Goal: Transaction & Acquisition: Purchase product/service

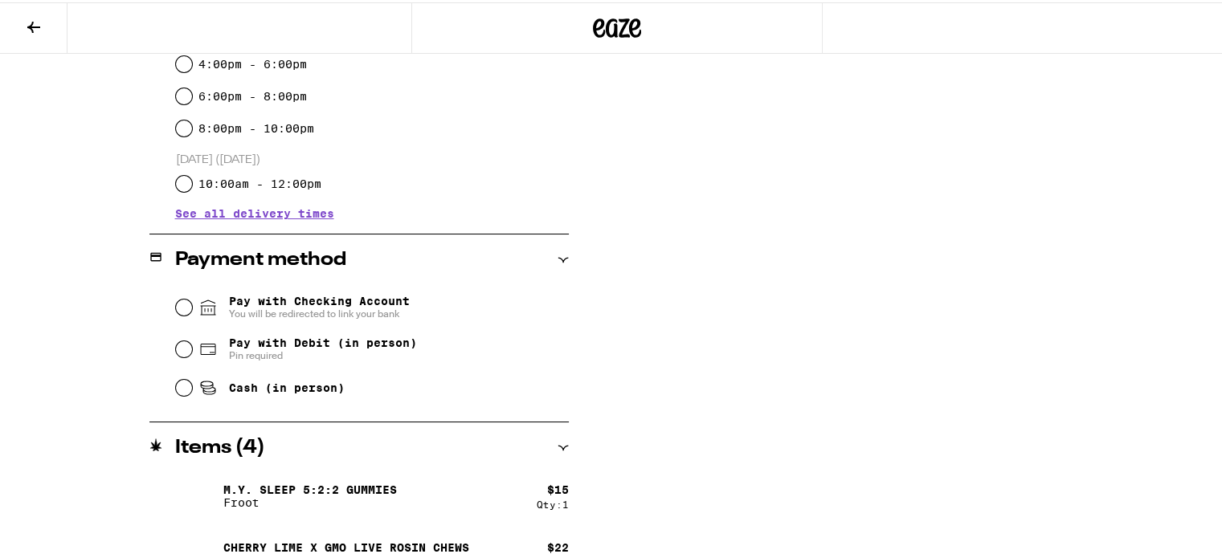
scroll to position [535, 0]
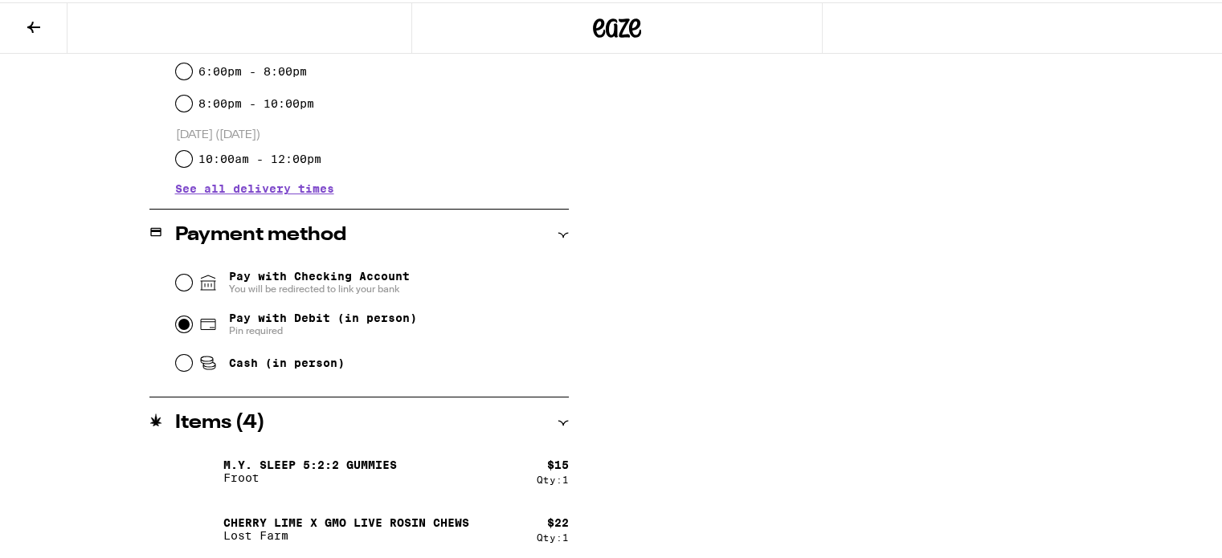
click at [177, 322] on input "Pay with Debit (in person) Pin required" at bounding box center [184, 322] width 16 height 16
radio input "true"
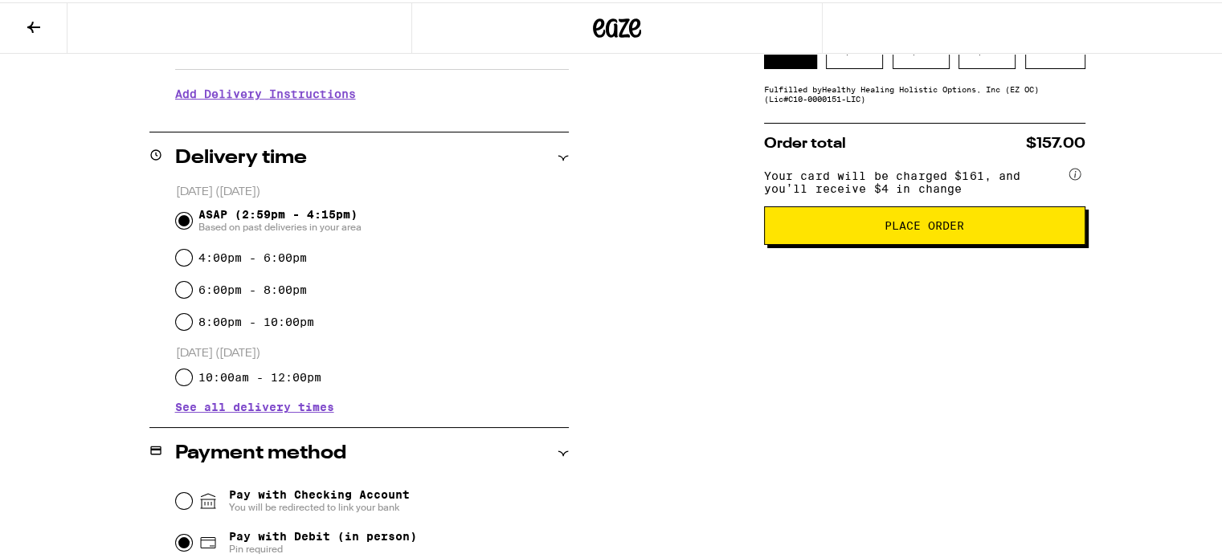
scroll to position [173, 0]
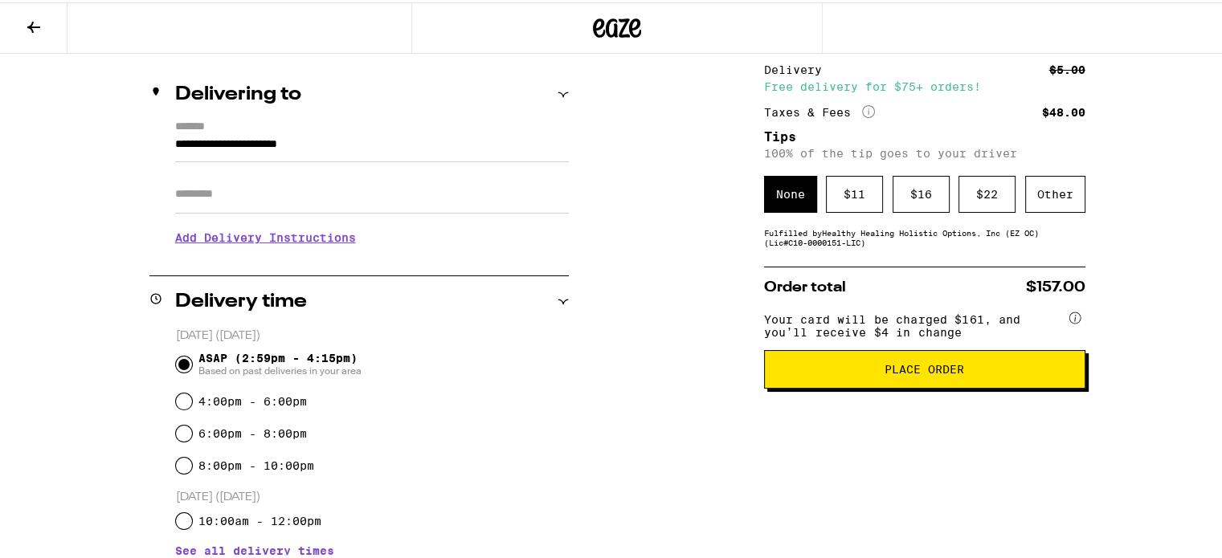
click at [926, 370] on span "Place Order" at bounding box center [924, 367] width 80 height 11
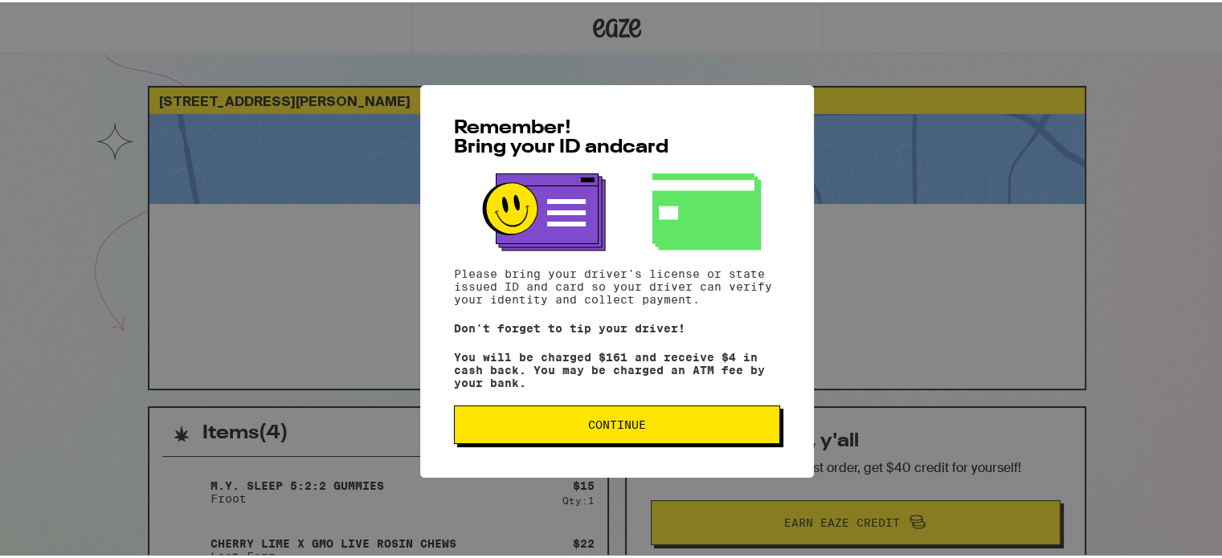
click at [619, 428] on span "Continue" at bounding box center [617, 422] width 58 height 11
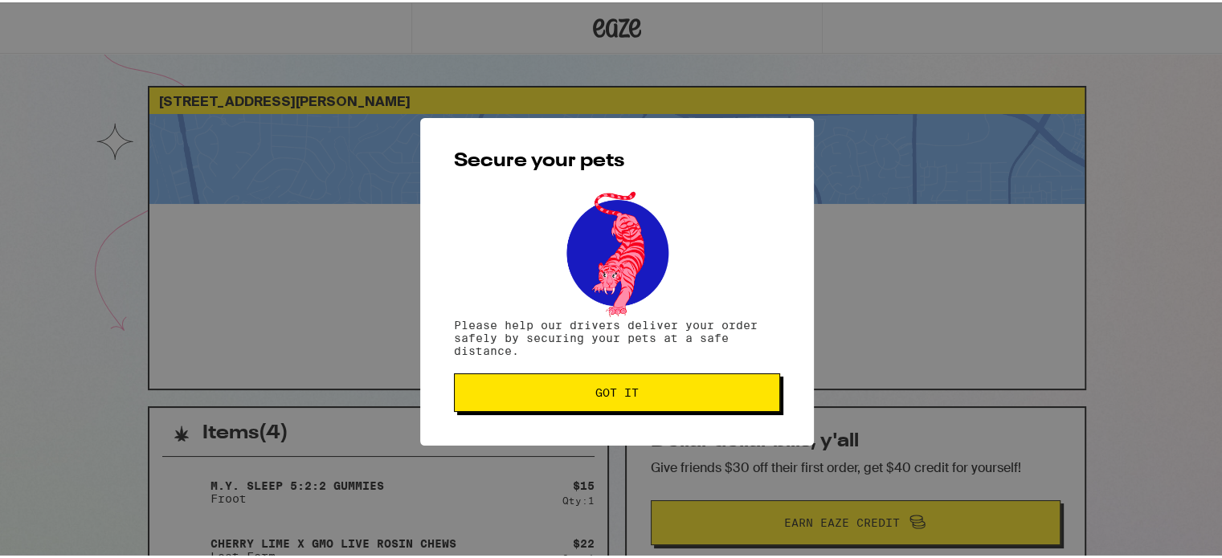
click at [615, 401] on button "Got it" at bounding box center [617, 390] width 326 height 39
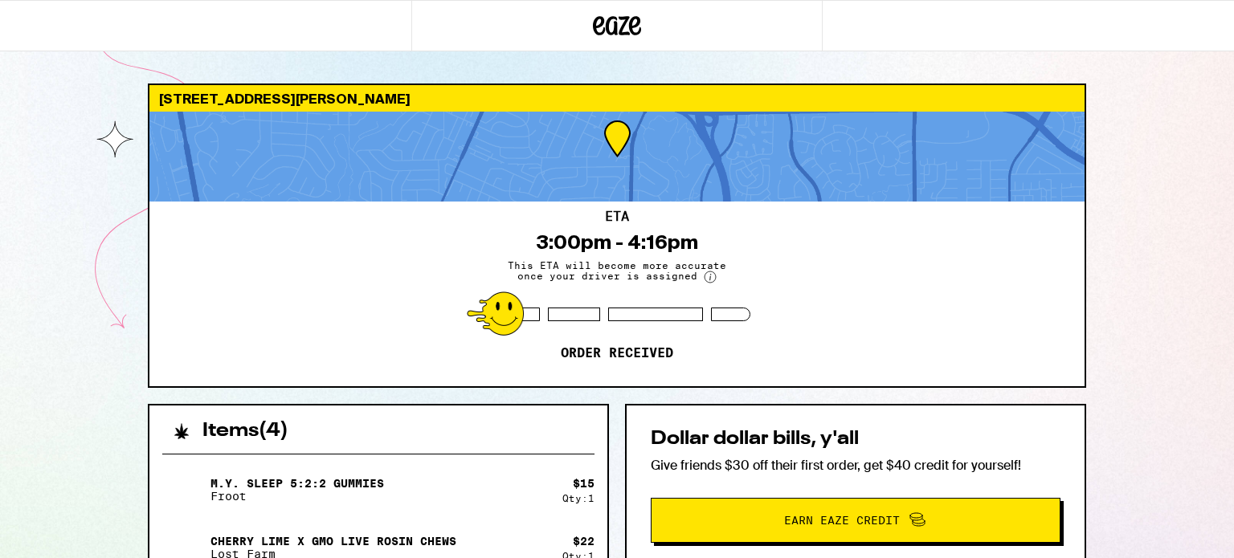
drag, startPoint x: 1175, startPoint y: 293, endPoint x: 1170, endPoint y: 280, distance: 14.0
click at [1175, 284] on div "[STREET_ADDRESS][PERSON_NAME] ETA 3:00pm - 4:16pm This ETA will become more acc…" at bounding box center [617, 497] width 1234 height 995
